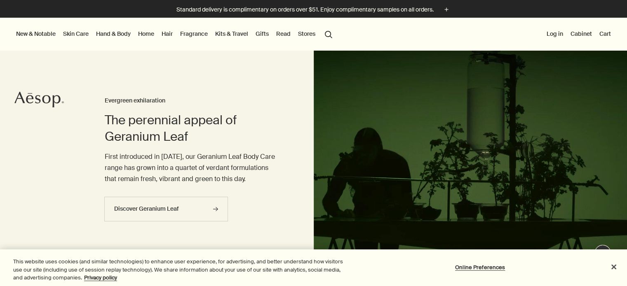
click at [85, 36] on link "Skin Care" at bounding box center [75, 33] width 29 height 11
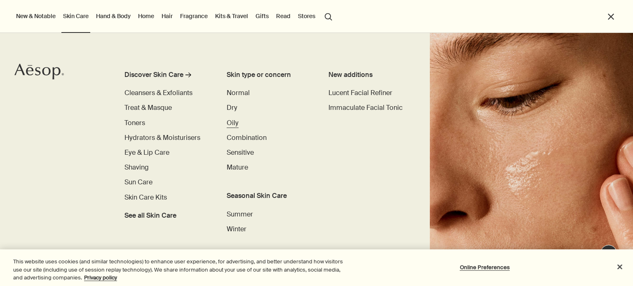
click at [227, 121] on span "Oily" at bounding box center [233, 123] width 12 height 9
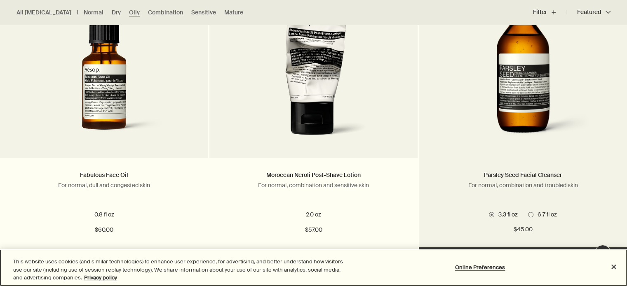
scroll to position [291, 0]
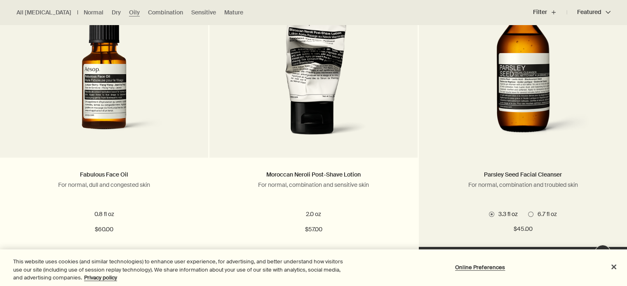
click at [528, 220] on div "2 Sizes / From $45.00 3.3 fl oz 6.7 fl oz 3.3 fl oz 6.7 fl oz $45.00 chevron $4…" at bounding box center [522, 222] width 183 height 25
click at [536, 211] on span "6.7 fl oz" at bounding box center [544, 214] width 23 height 7
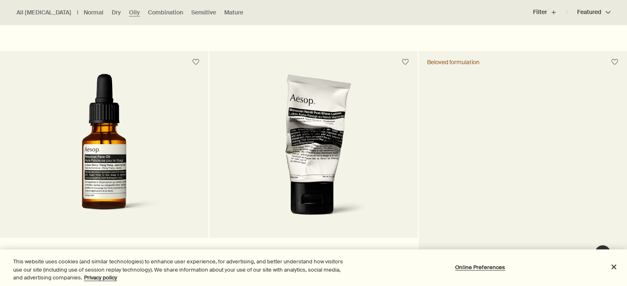
scroll to position [191, 0]
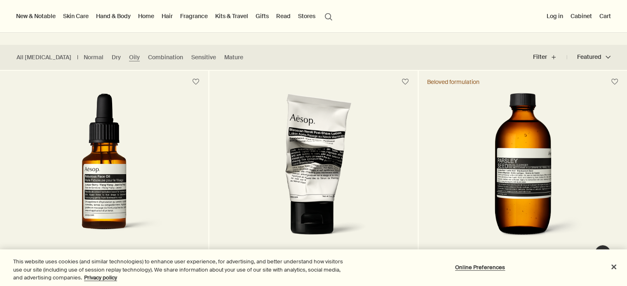
click at [509, 137] on img at bounding box center [523, 169] width 132 height 152
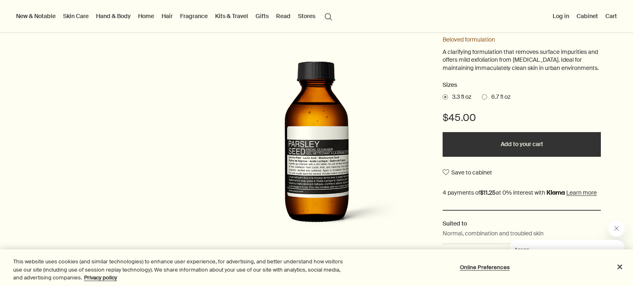
scroll to position [118, 0]
click at [487, 102] on span "6.7 fl oz" at bounding box center [498, 98] width 23 height 8
click at [482, 99] on input "6.7 fl oz" at bounding box center [482, 96] width 0 height 5
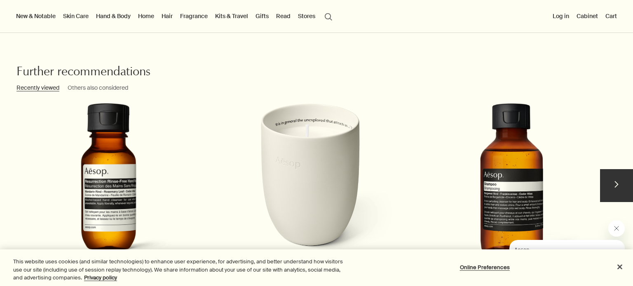
scroll to position [1224, 0]
click at [600, 199] on button "chevron" at bounding box center [616, 186] width 33 height 33
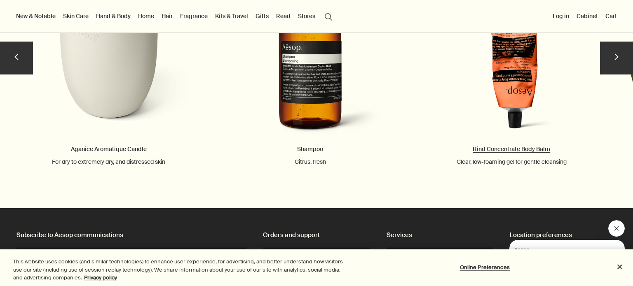
scroll to position [1352, 0]
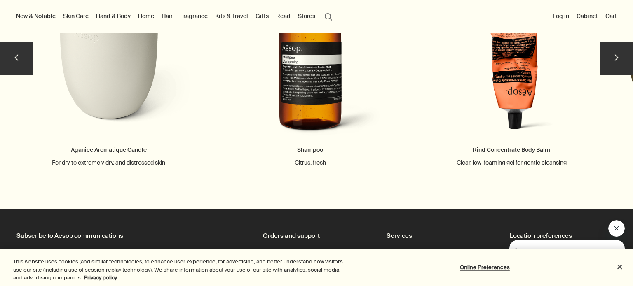
click at [601, 75] on button "chevron" at bounding box center [616, 58] width 33 height 33
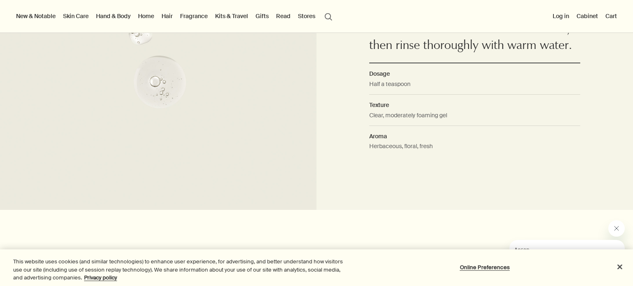
scroll to position [576, 0]
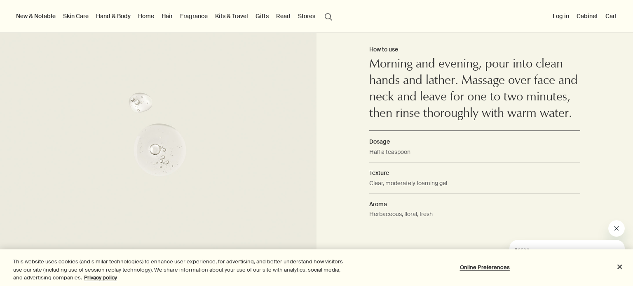
click at [80, 19] on link "Skin Care" at bounding box center [75, 16] width 29 height 11
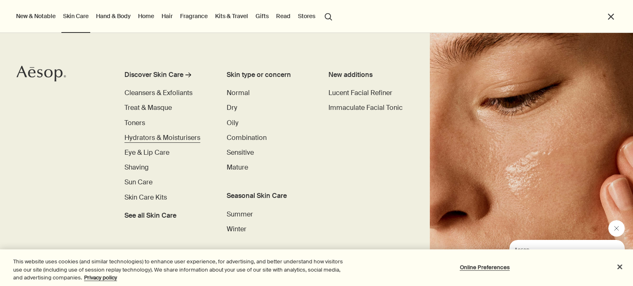
click at [148, 140] on span "Hydrators & Moisturisers" at bounding box center [162, 138] width 76 height 9
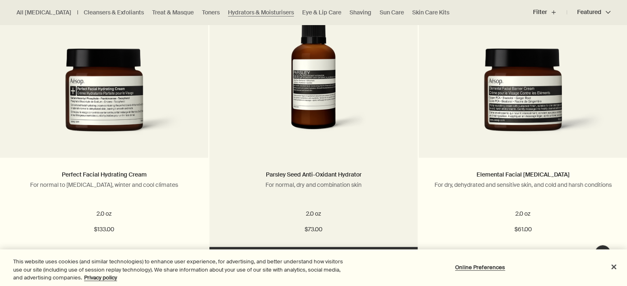
scroll to position [1198, 0]
click at [337, 92] on img at bounding box center [313, 69] width 156 height 152
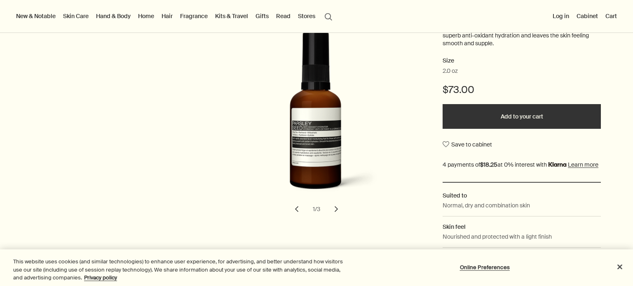
scroll to position [149, 0]
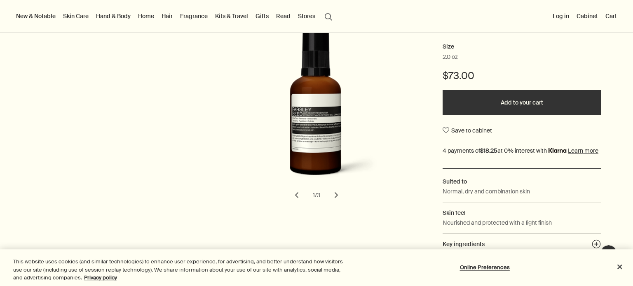
click at [329, 198] on button "chevron" at bounding box center [336, 195] width 18 height 18
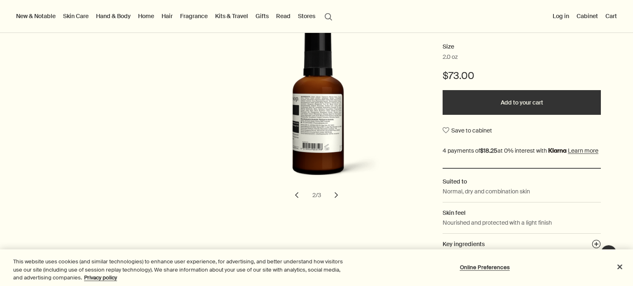
click at [333, 200] on button "chevron" at bounding box center [336, 195] width 18 height 18
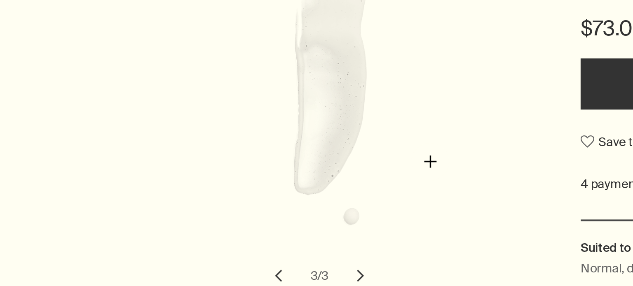
click at [370, 140] on img "Parsley Seed Anti-Oxidant Hydrator" at bounding box center [320, 105] width 181 height 177
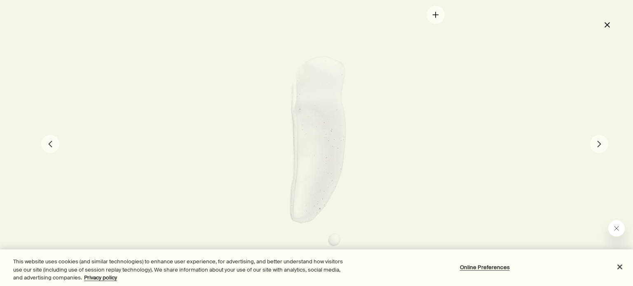
scroll to position [0, 0]
